Goal: Task Accomplishment & Management: Use online tool/utility

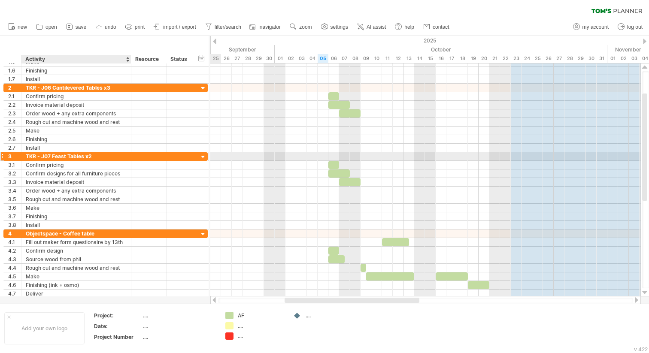
click at [29, 155] on div "TKR - J07 Feast Tables x2" at bounding box center [76, 156] width 101 height 8
click at [29, 155] on input "**********" at bounding box center [76, 156] width 101 height 8
click at [32, 156] on input "**********" at bounding box center [76, 156] width 101 height 8
type input "**********"
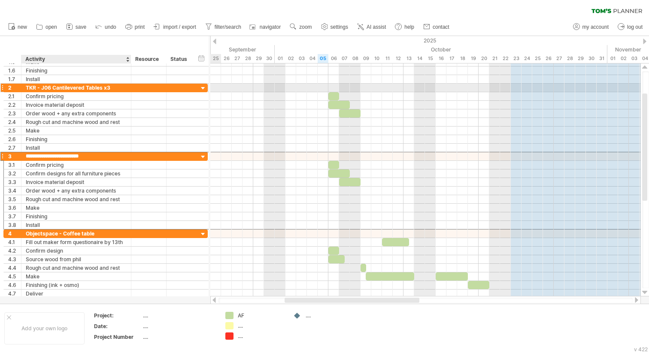
click at [34, 88] on div "TKR - J06 Cantilevered Tables x3" at bounding box center [76, 88] width 101 height 8
click at [34, 88] on input "**********" at bounding box center [76, 88] width 101 height 8
click at [32, 89] on div "TKR - J06 Cantilevered Tables x3" at bounding box center [76, 88] width 101 height 8
type input "**********"
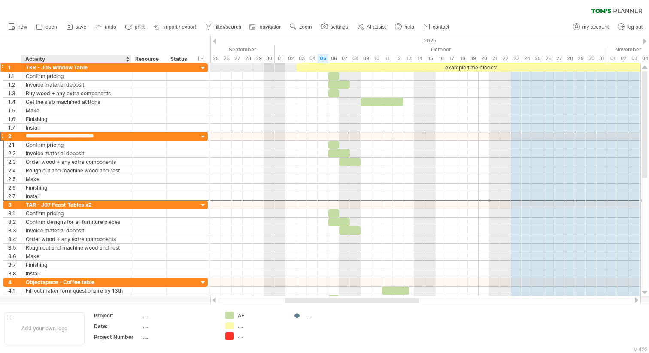
click at [32, 67] on div "TKR - J05 Window Table" at bounding box center [76, 68] width 101 height 8
type input "**********"
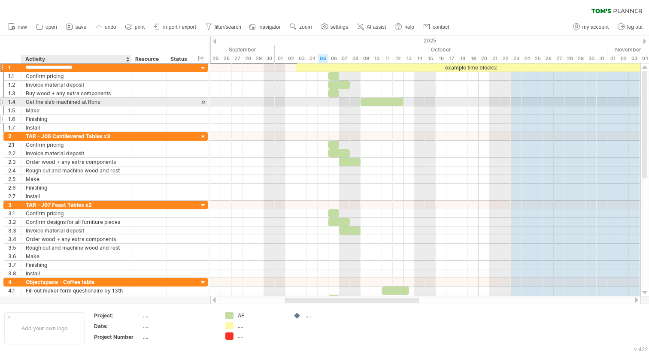
click at [81, 122] on div "Finishing" at bounding box center [76, 119] width 101 height 8
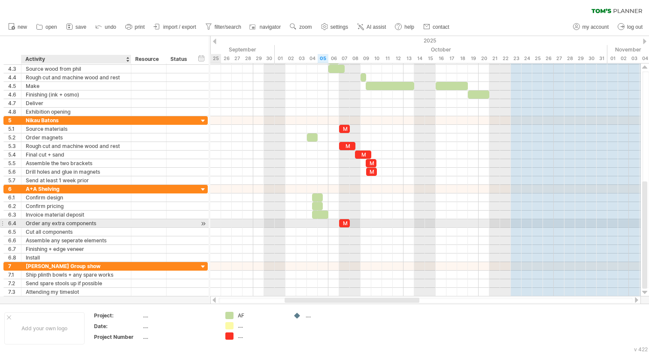
click at [35, 224] on div "Order any extra components" at bounding box center [76, 223] width 101 height 8
click at [28, 224] on input "**********" at bounding box center [76, 223] width 101 height 8
type input "**********"
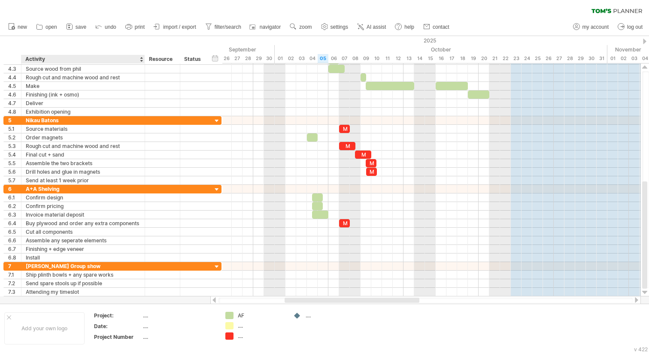
drag, startPoint x: 130, startPoint y: 62, endPoint x: 144, endPoint y: 63, distance: 13.8
click at [144, 63] on div at bounding box center [144, 59] width 3 height 9
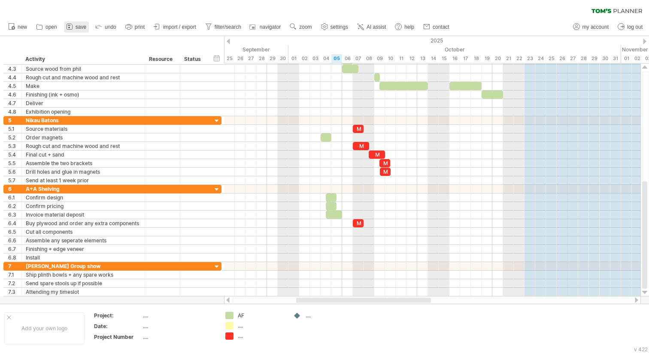
click at [81, 27] on span "save" at bounding box center [81, 27] width 11 height 6
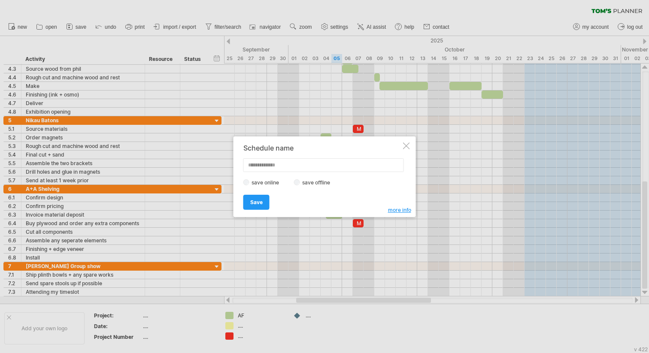
click at [298, 168] on input "text" at bounding box center [323, 165] width 160 height 14
type input "**********"
click at [260, 202] on span "Save" at bounding box center [256, 202] width 12 height 6
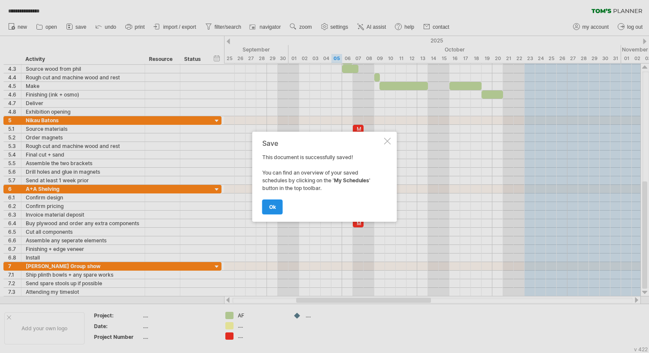
click at [271, 207] on span "ok" at bounding box center [272, 207] width 7 height 6
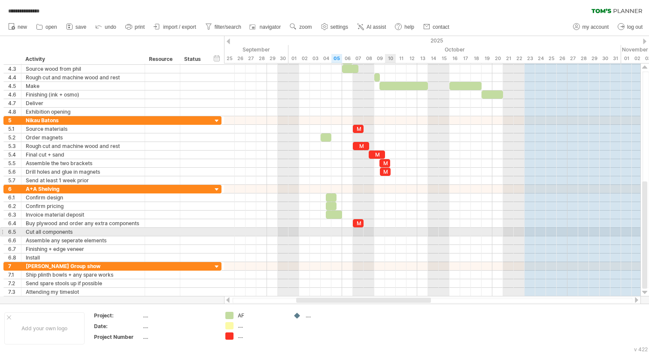
drag, startPoint x: 376, startPoint y: 234, endPoint x: 390, endPoint y: 234, distance: 13.7
click at [390, 234] on div at bounding box center [432, 232] width 416 height 9
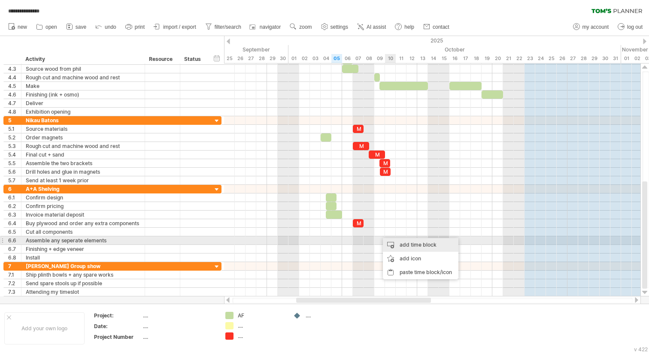
click at [393, 242] on div "add time block" at bounding box center [421, 245] width 76 height 14
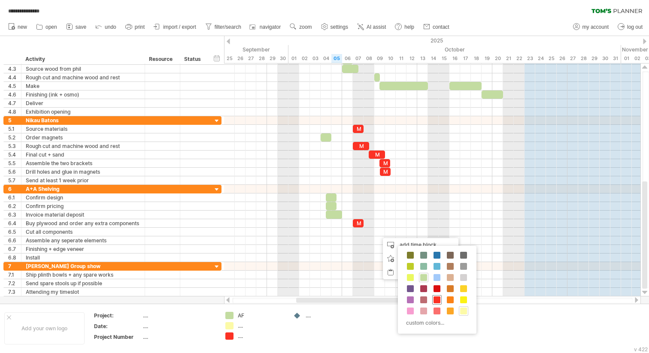
click at [436, 303] on span at bounding box center [436, 300] width 7 height 7
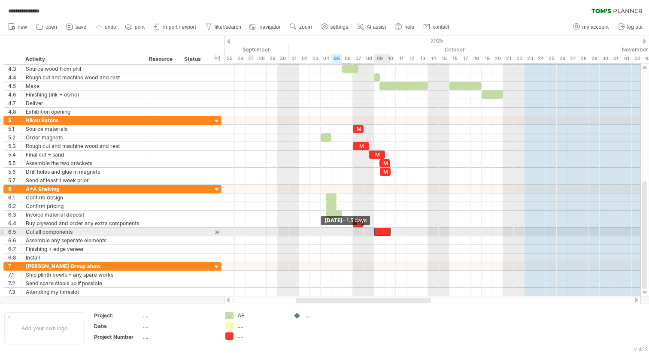
drag, startPoint x: 380, startPoint y: 234, endPoint x: 374, endPoint y: 234, distance: 5.6
click at [374, 234] on span at bounding box center [373, 232] width 3 height 8
drag, startPoint x: 389, startPoint y: 233, endPoint x: 395, endPoint y: 233, distance: 6.4
click at [395, 233] on span at bounding box center [395, 232] width 3 height 8
click at [384, 232] on div at bounding box center [384, 232] width 21 height 8
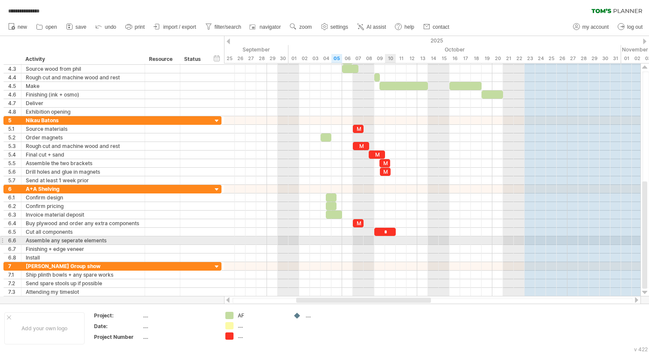
click at [391, 243] on div at bounding box center [432, 240] width 416 height 9
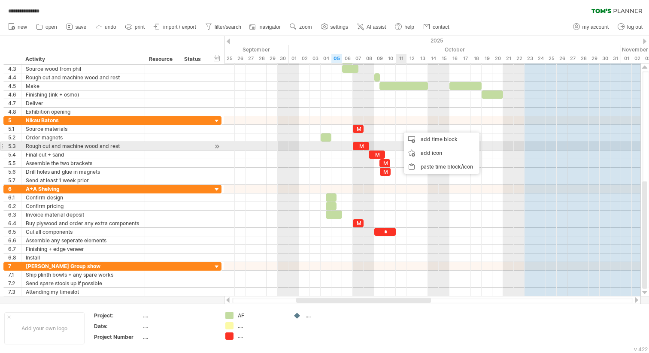
drag, startPoint x: 399, startPoint y: 128, endPoint x: 402, endPoint y: 143, distance: 14.8
click at [397, 145] on div at bounding box center [432, 146] width 416 height 9
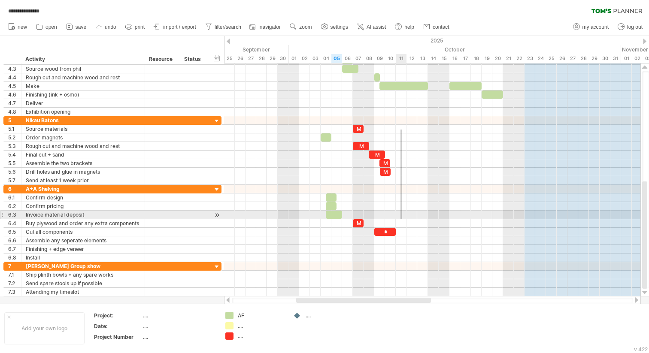
drag, startPoint x: 400, startPoint y: 130, endPoint x: 402, endPoint y: 219, distance: 89.7
click at [402, 219] on div at bounding box center [432, 176] width 416 height 240
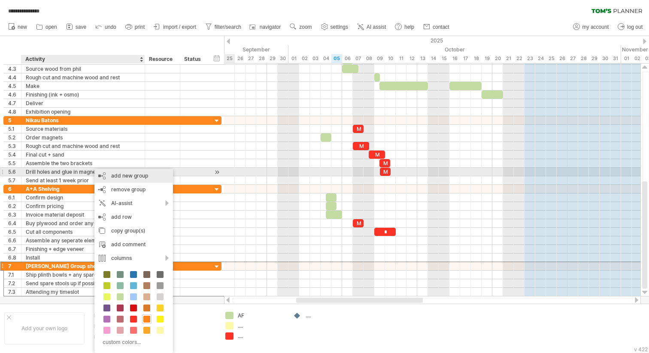
click at [141, 175] on div "add new group" at bounding box center [133, 176] width 79 height 14
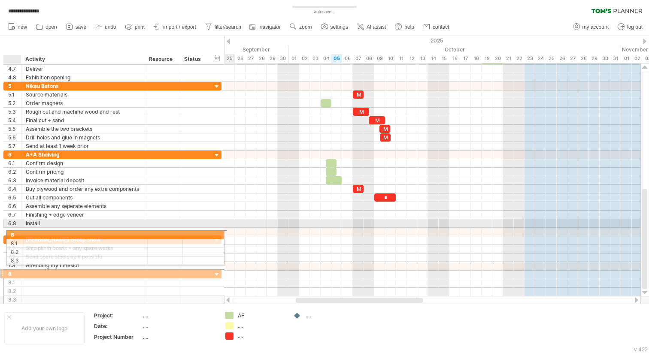
drag, startPoint x: 15, startPoint y: 268, endPoint x: 15, endPoint y: 233, distance: 34.3
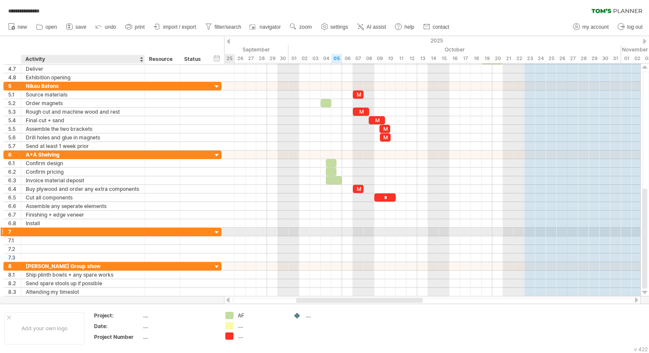
click at [38, 233] on div at bounding box center [83, 232] width 115 height 8
click at [38, 233] on input "text" at bounding box center [83, 232] width 115 height 8
type input "**********"
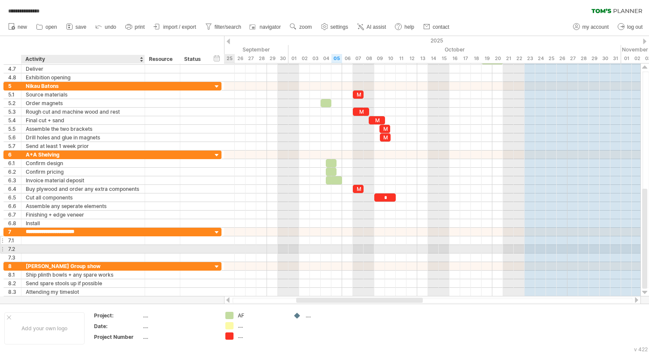
click at [49, 244] on div at bounding box center [83, 240] width 115 height 8
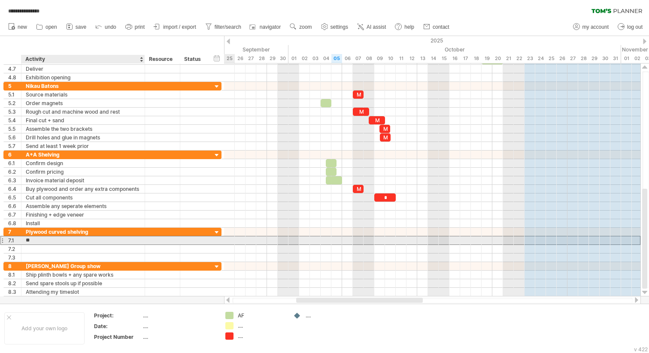
type input "*"
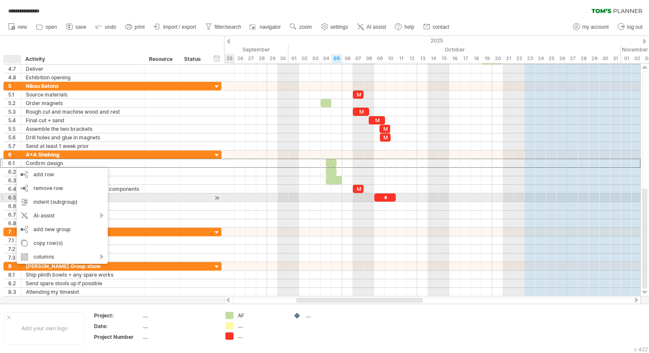
click at [157, 194] on div at bounding box center [162, 198] width 26 height 8
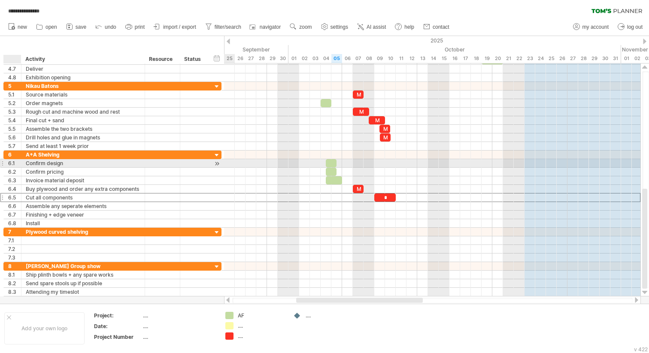
click at [18, 164] on div at bounding box center [20, 163] width 4 height 9
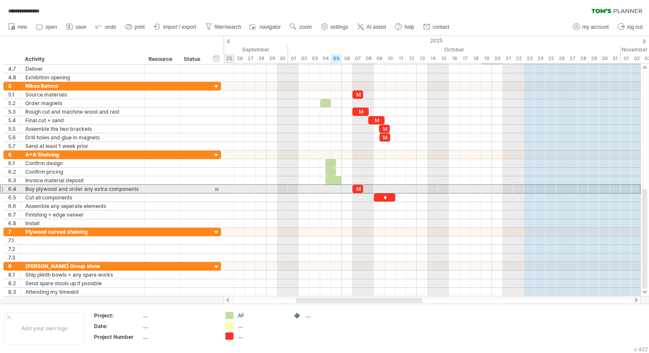
click at [21, 191] on div "**********" at bounding box center [83, 189] width 124 height 8
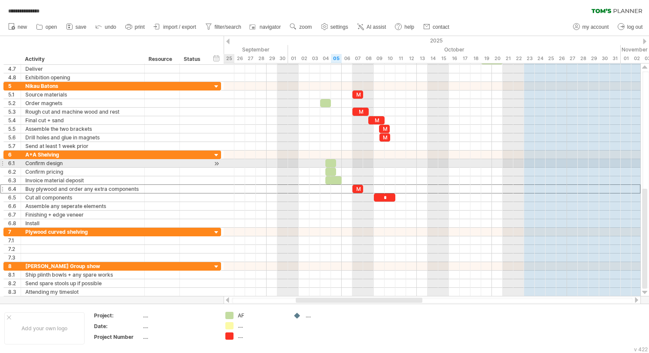
click at [18, 164] on div at bounding box center [20, 163] width 4 height 9
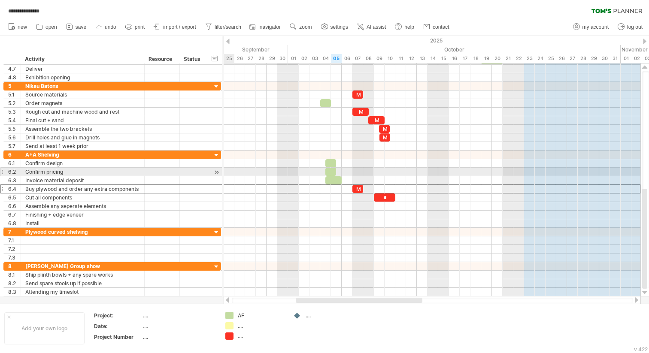
click at [17, 173] on div "6.2" at bounding box center [12, 172] width 17 height 8
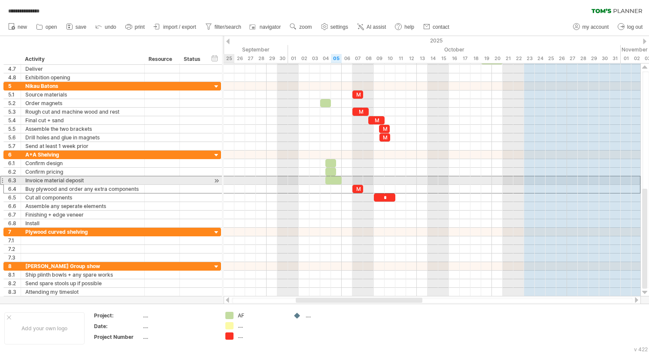
click at [17, 182] on div "6.3" at bounding box center [14, 180] width 12 height 8
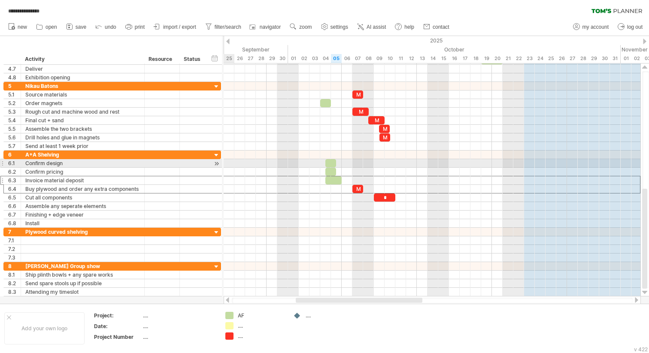
click at [15, 162] on div "6.1" at bounding box center [14, 163] width 12 height 8
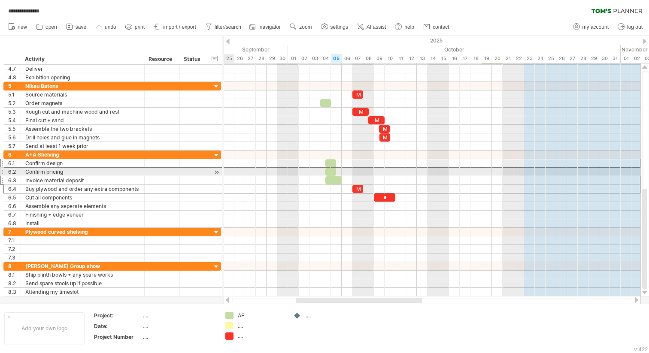
click at [15, 175] on div "6.2" at bounding box center [14, 172] width 12 height 8
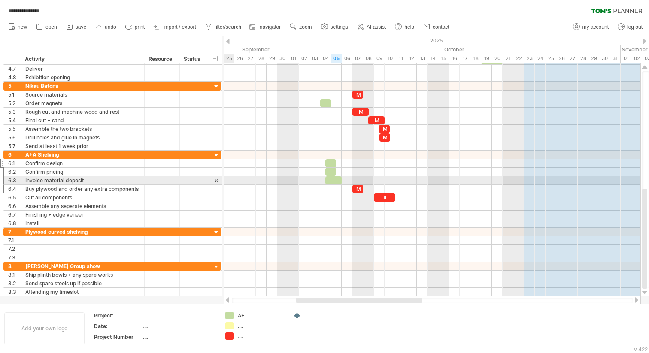
click at [15, 180] on div "6.3" at bounding box center [14, 180] width 12 height 8
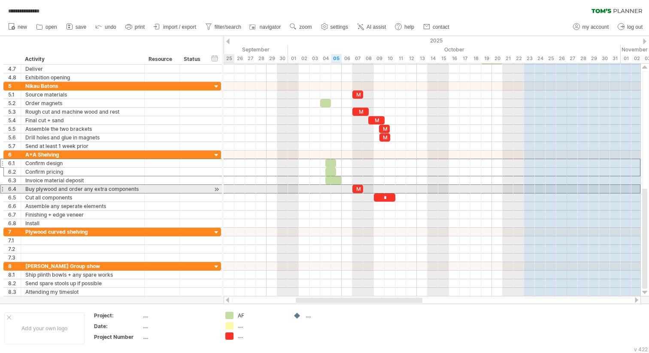
click at [15, 186] on div "6.4" at bounding box center [14, 189] width 12 height 8
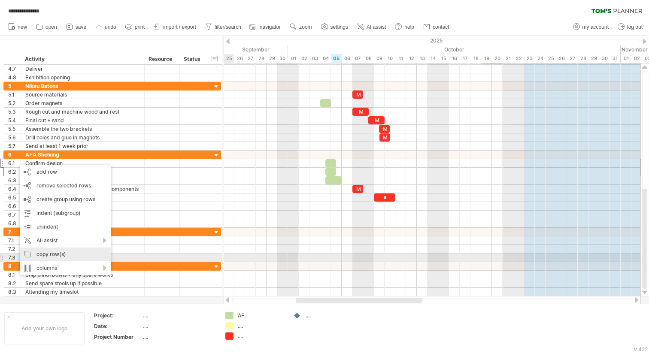
click at [57, 257] on div "copy row(s)" at bounding box center [65, 255] width 91 height 14
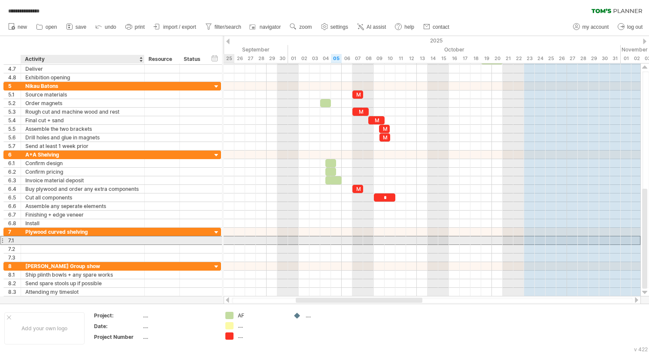
click at [51, 241] on div at bounding box center [82, 240] width 115 height 8
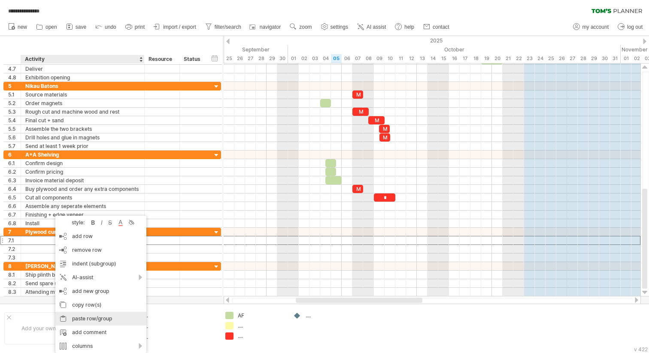
click at [91, 321] on div "paste row/group" at bounding box center [100, 319] width 91 height 14
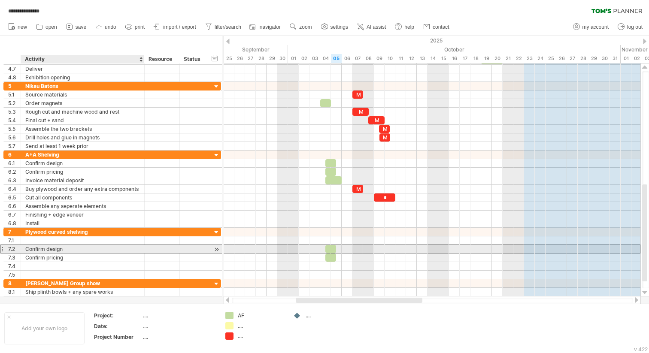
click at [29, 251] on div "Confirm design" at bounding box center [82, 249] width 115 height 8
click at [29, 258] on div "Confirm pricing" at bounding box center [82, 258] width 115 height 8
drag, startPoint x: 19, startPoint y: 248, endPoint x: 18, endPoint y: 244, distance: 4.7
click at [18, 244] on div "**********" at bounding box center [111, 253] width 217 height 51
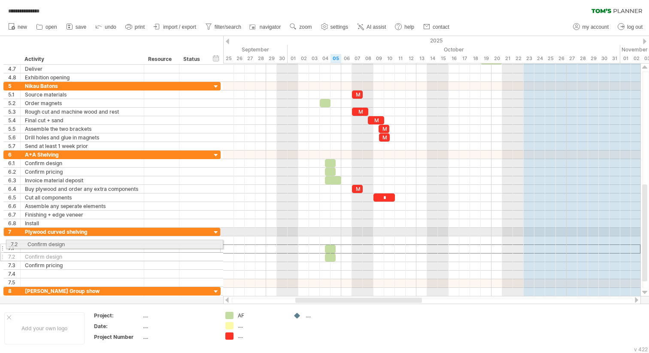
drag, startPoint x: 15, startPoint y: 248, endPoint x: 15, endPoint y: 243, distance: 5.6
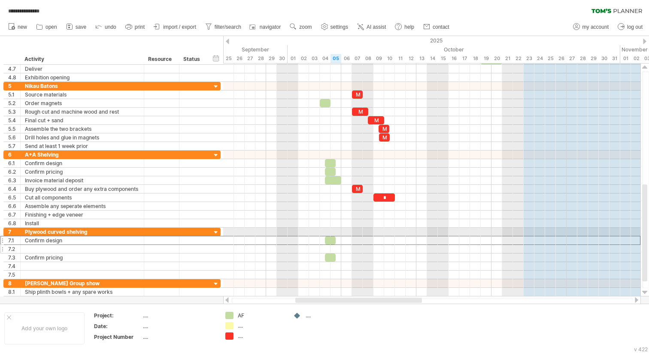
click at [15, 243] on div "7.1" at bounding box center [14, 240] width 12 height 8
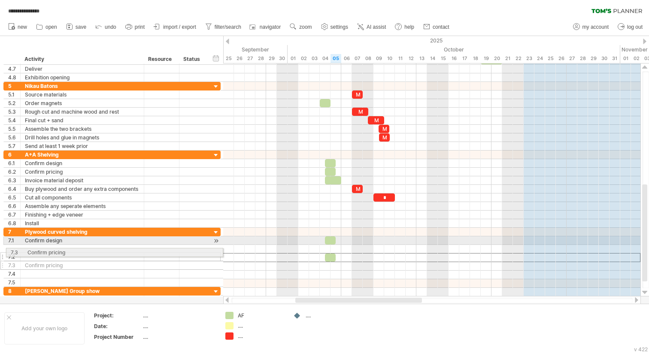
drag, startPoint x: 15, startPoint y: 258, endPoint x: 15, endPoint y: 251, distance: 6.9
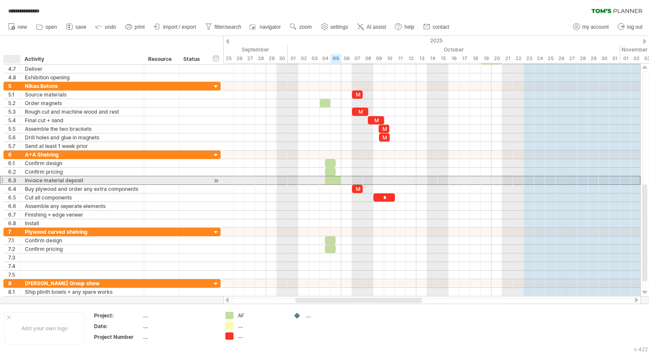
click at [14, 182] on div "6.3" at bounding box center [14, 180] width 12 height 8
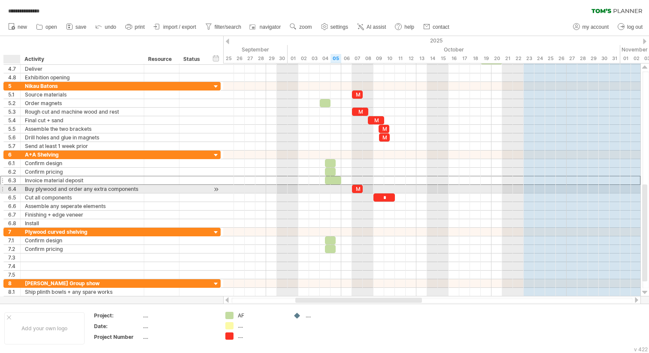
click at [17, 191] on div "6.4" at bounding box center [14, 189] width 12 height 8
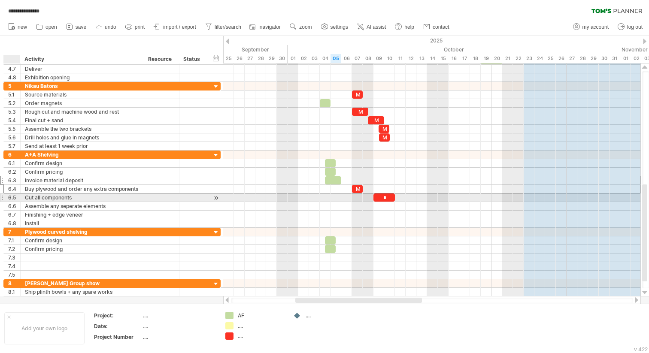
click at [17, 198] on div "6.5" at bounding box center [14, 198] width 12 height 8
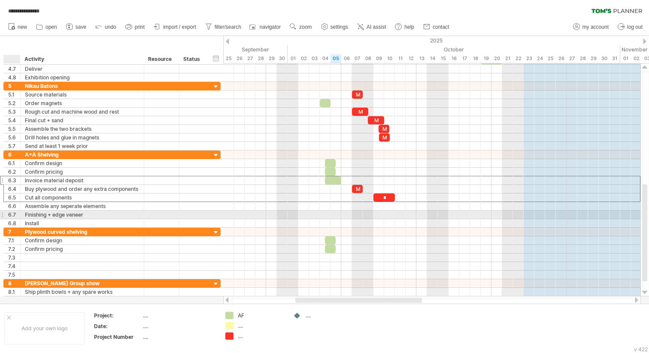
click at [16, 216] on div "6.7" at bounding box center [14, 215] width 12 height 8
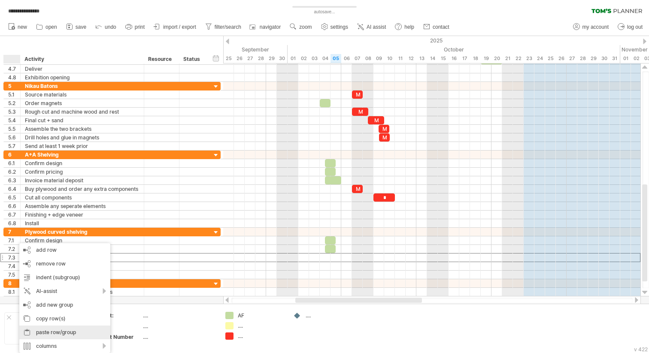
click at [51, 334] on div "paste row/group" at bounding box center [64, 333] width 91 height 14
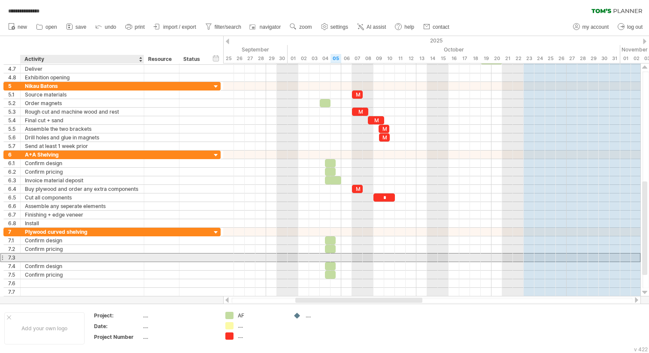
click at [33, 257] on div at bounding box center [82, 258] width 115 height 8
type input "**********"
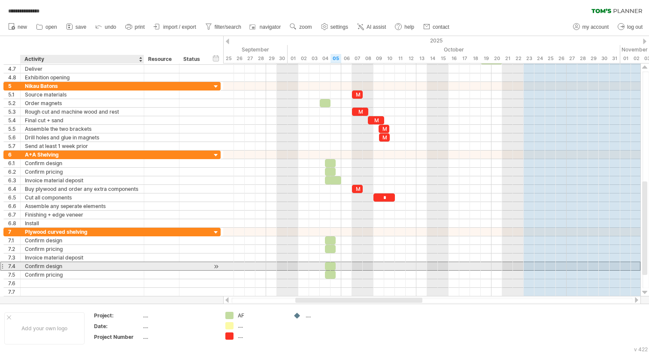
click at [30, 266] on div "Confirm design" at bounding box center [82, 266] width 115 height 8
click at [38, 268] on div "Buy wood + order any extra components" at bounding box center [82, 266] width 115 height 8
drag, startPoint x: 36, startPoint y: 266, endPoint x: 134, endPoint y: 267, distance: 98.7
click at [134, 267] on input "**********" at bounding box center [82, 266] width 115 height 8
type input "**********"
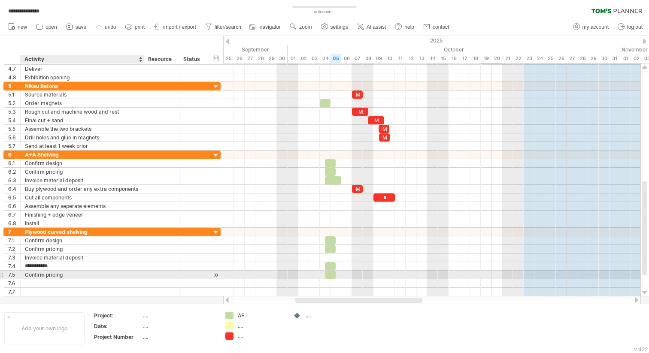
click at [89, 278] on div "Confirm pricing" at bounding box center [82, 275] width 115 height 8
type input "*"
type input "**********"
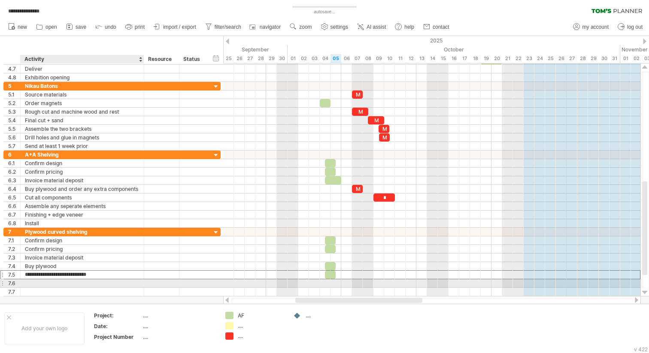
click at [65, 283] on div at bounding box center [82, 283] width 115 height 8
type input "**********"
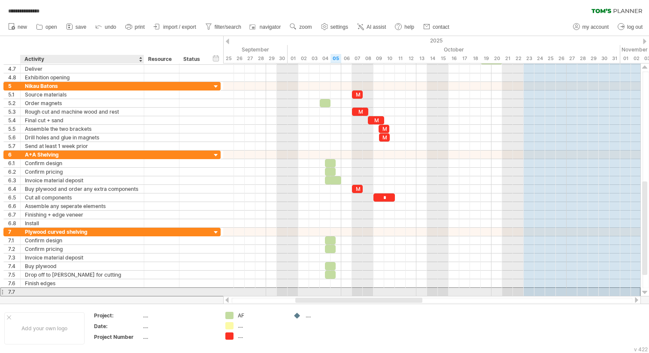
click at [60, 293] on div at bounding box center [82, 292] width 115 height 8
type input "*******"
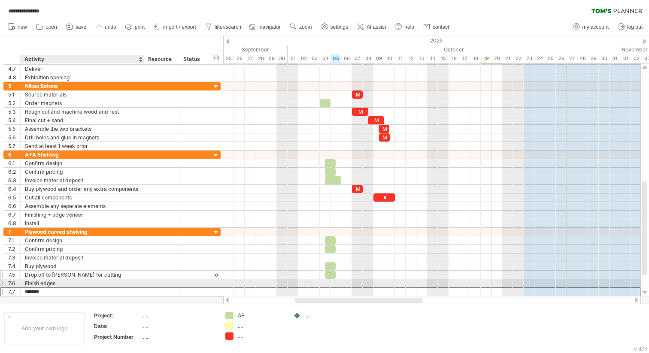
click at [71, 272] on div "Drop off to [PERSON_NAME] for cutting" at bounding box center [82, 275] width 115 height 8
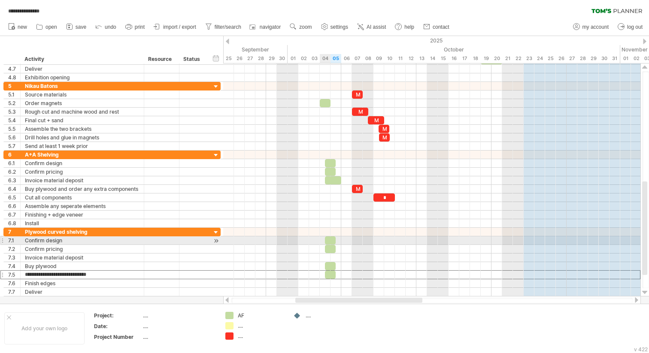
click at [329, 242] on div at bounding box center [330, 240] width 11 height 8
click at [326, 241] on span at bounding box center [324, 240] width 3 height 8
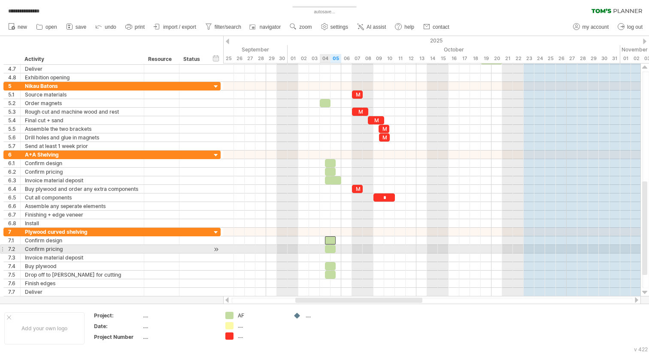
click at [351, 258] on div at bounding box center [431, 258] width 417 height 9
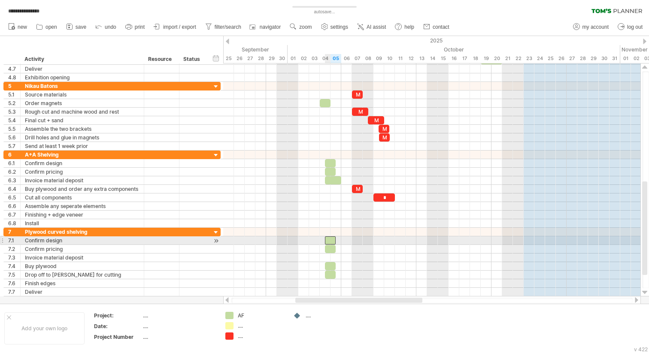
click at [330, 242] on div at bounding box center [330, 240] width 11 height 8
click at [329, 246] on div at bounding box center [330, 249] width 11 height 8
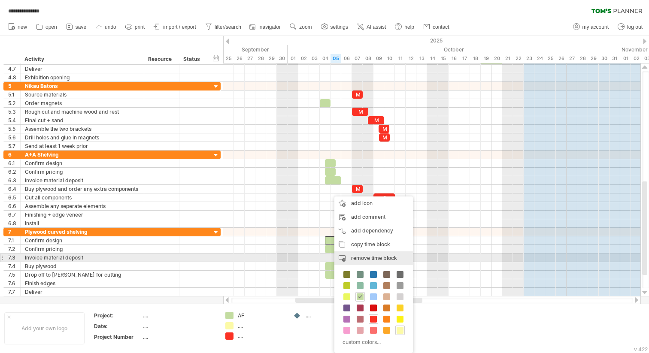
click at [366, 256] on span "remove time block" at bounding box center [374, 258] width 46 height 6
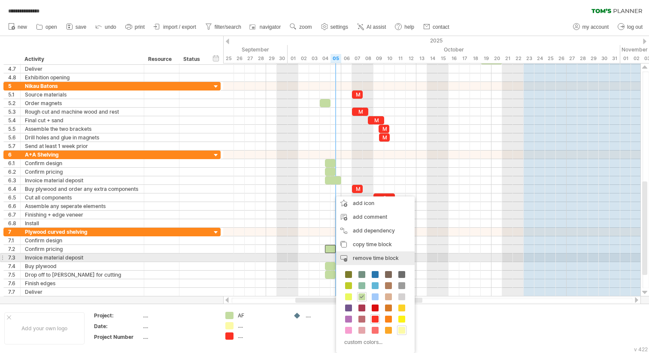
click at [354, 260] on span "remove time block" at bounding box center [376, 258] width 46 height 6
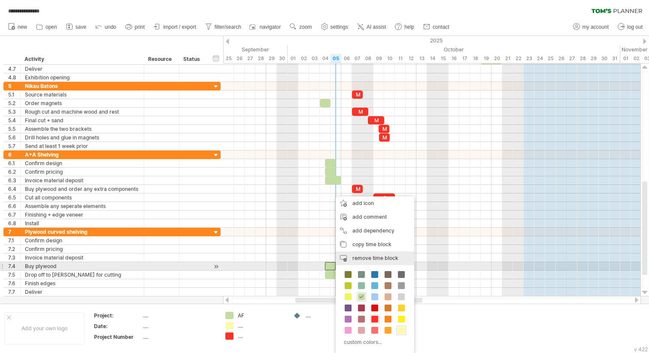
click at [362, 257] on span "remove time block" at bounding box center [375, 258] width 46 height 6
click at [360, 262] on div "remove time block remove selected items" at bounding box center [374, 258] width 79 height 14
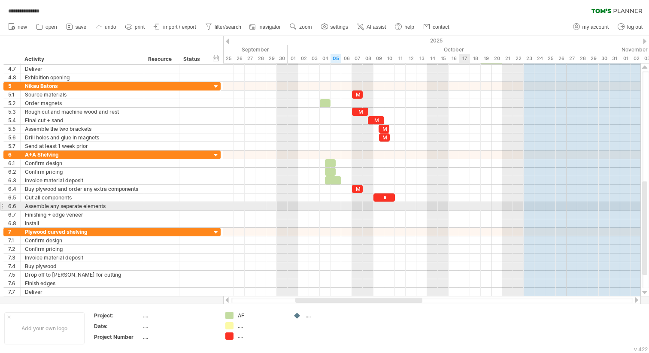
drag, startPoint x: 419, startPoint y: 206, endPoint x: 466, endPoint y: 206, distance: 46.3
click at [466, 206] on div at bounding box center [431, 206] width 417 height 9
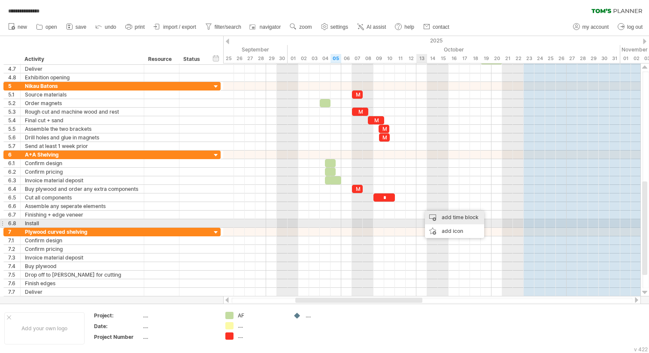
click at [440, 220] on div "add time block" at bounding box center [454, 218] width 59 height 14
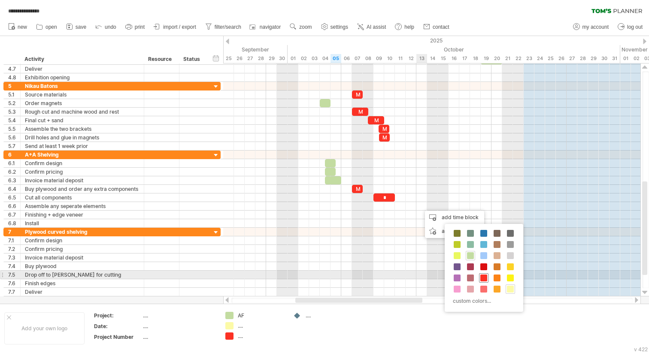
click at [482, 273] on div at bounding box center [483, 277] width 9 height 9
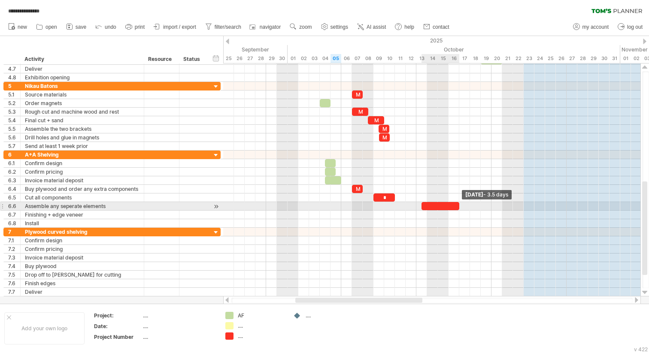
drag, startPoint x: 431, startPoint y: 207, endPoint x: 456, endPoint y: 207, distance: 24.9
click at [456, 207] on div at bounding box center [440, 206] width 38 height 8
click at [416, 206] on span at bounding box center [416, 206] width 3 height 8
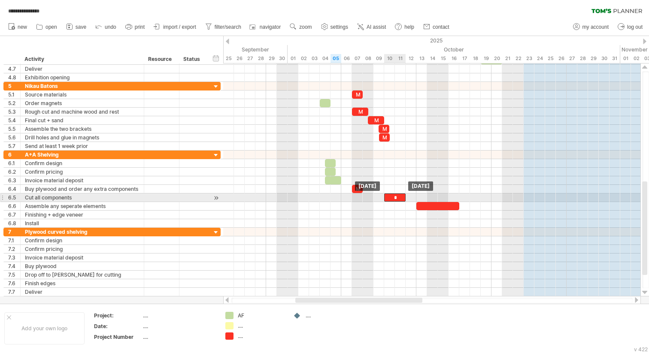
drag, startPoint x: 393, startPoint y: 197, endPoint x: 402, endPoint y: 197, distance: 9.9
click at [402, 197] on div "*" at bounding box center [394, 198] width 21 height 8
drag, startPoint x: 382, startPoint y: 197, endPoint x: 372, endPoint y: 197, distance: 9.9
click at [372, 197] on span at bounding box center [373, 198] width 3 height 8
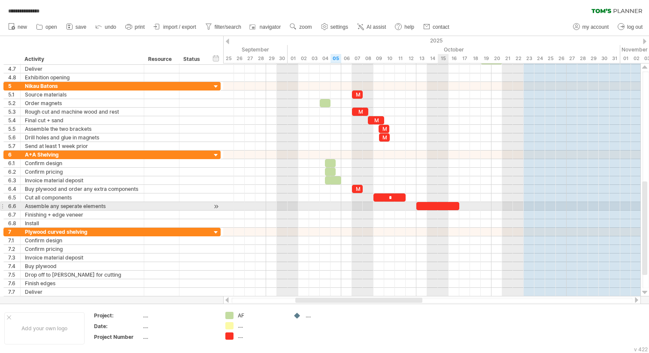
click at [439, 207] on div at bounding box center [437, 206] width 43 height 8
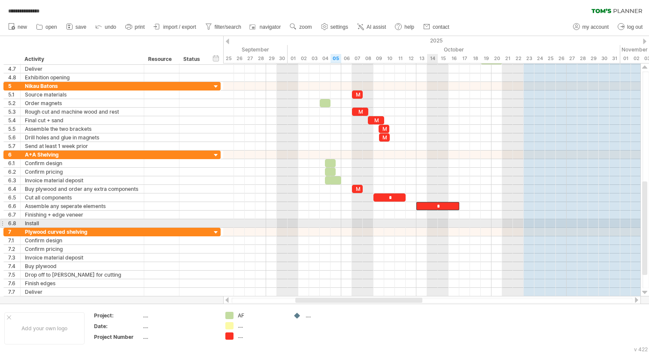
click at [436, 223] on div at bounding box center [431, 223] width 417 height 9
